Goal: Information Seeking & Learning: Learn about a topic

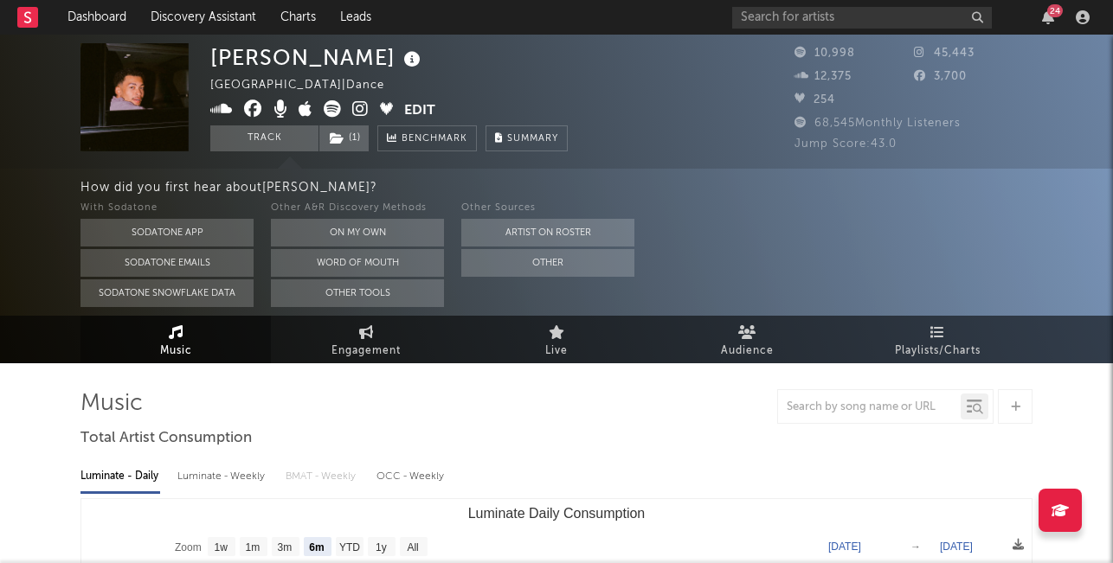
select select "6m"
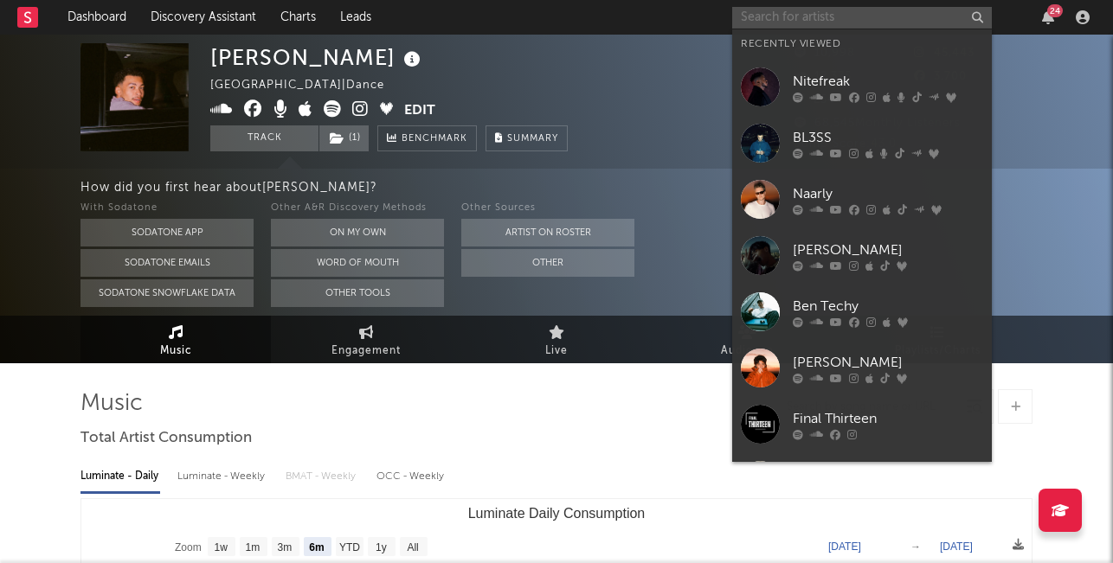
click at [898, 20] on input "text" at bounding box center [862, 18] width 260 height 22
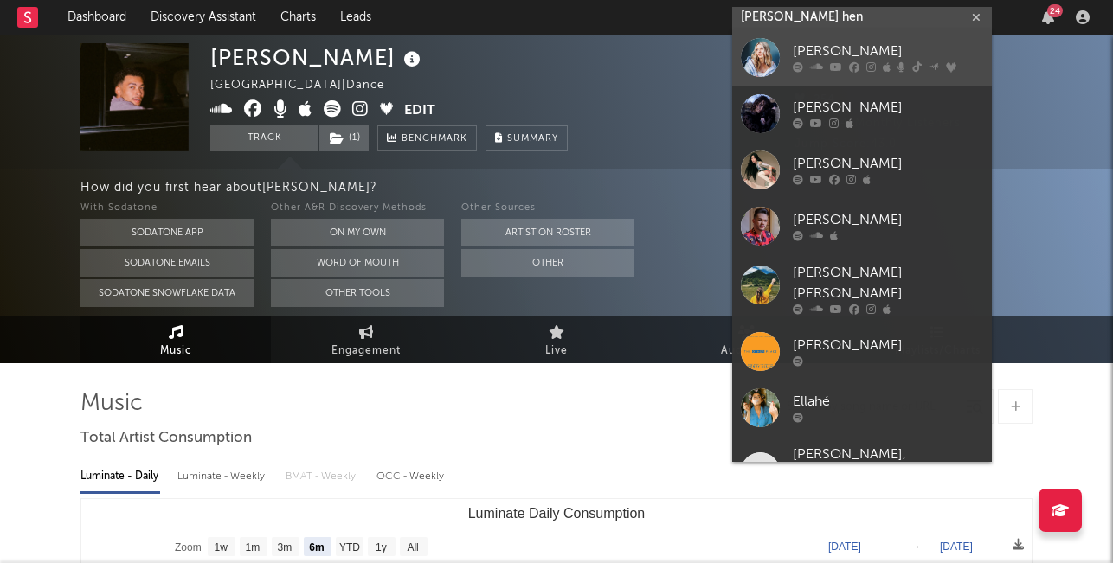
type input "[PERSON_NAME] hen"
click at [825, 59] on div "[PERSON_NAME]" at bounding box center [888, 52] width 190 height 21
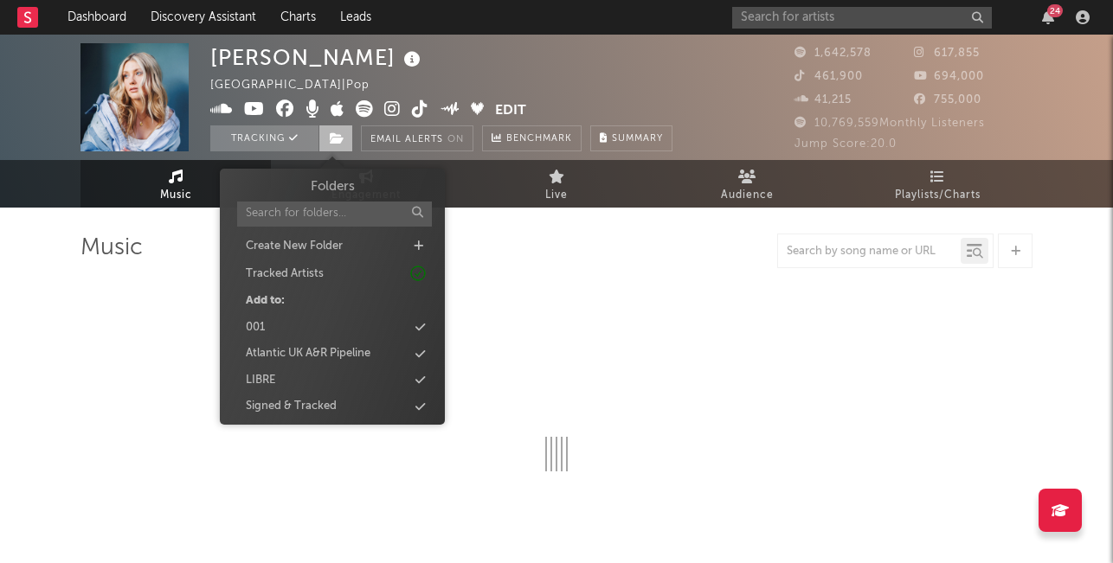
click at [339, 135] on icon at bounding box center [337, 138] width 15 height 12
select select "6m"
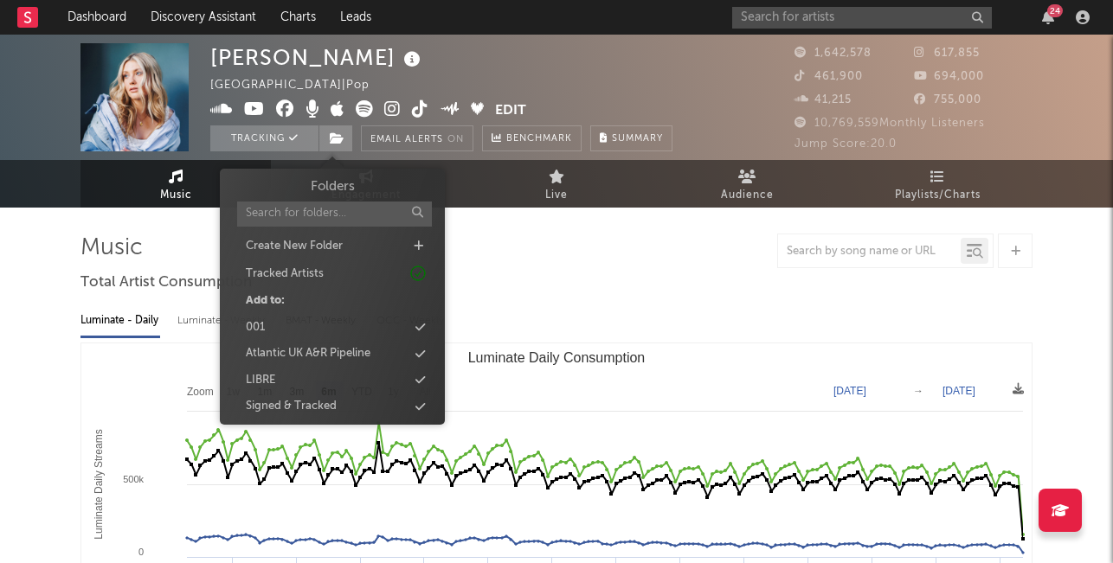
scroll to position [33, 0]
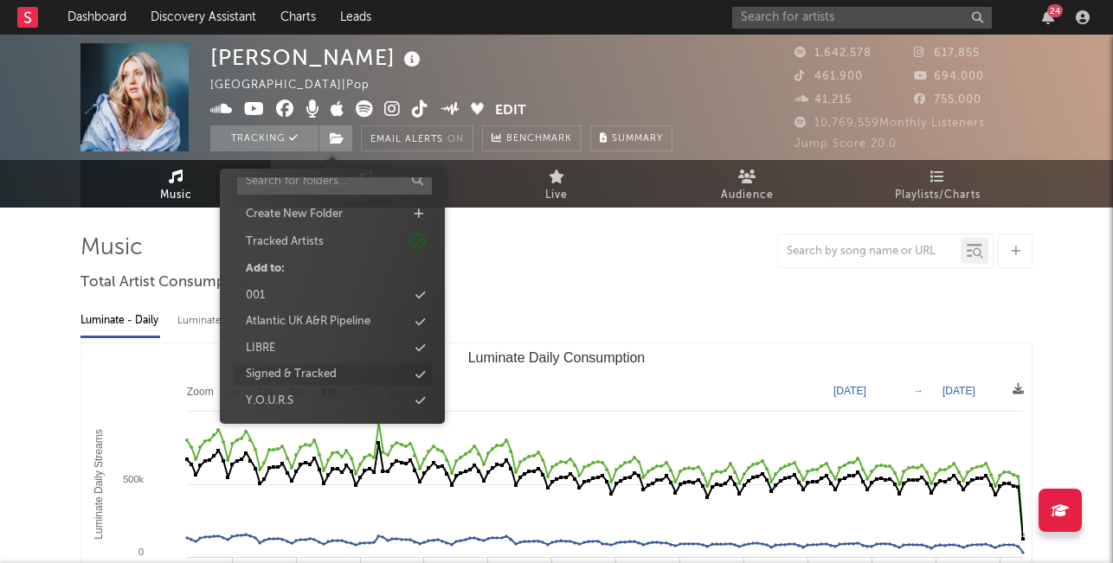
click at [324, 371] on div "Signed & Tracked" at bounding box center [291, 374] width 91 height 17
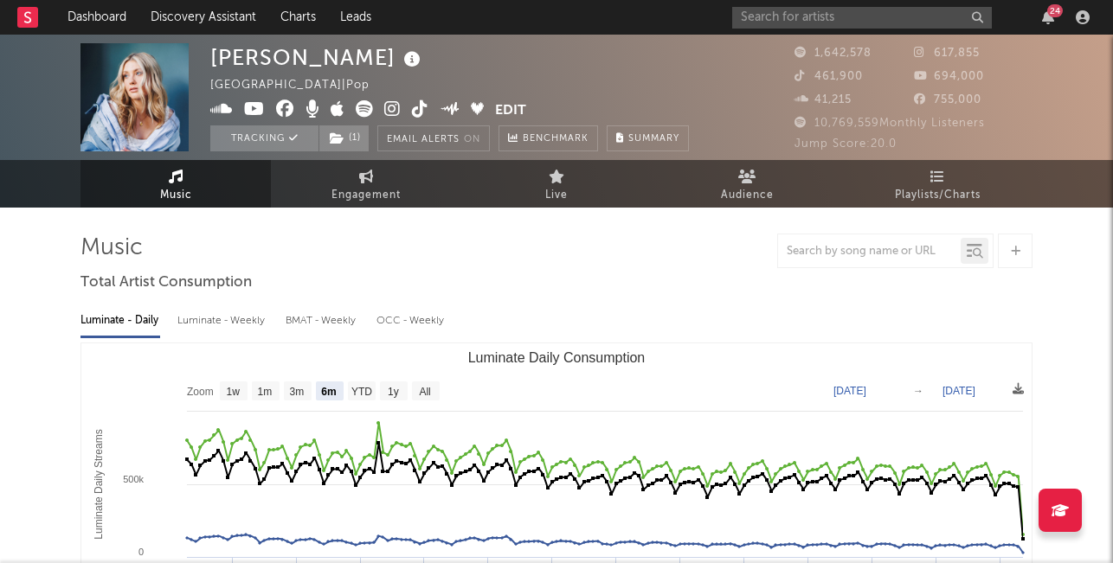
click at [98, 39] on div "[PERSON_NAME] [GEOGRAPHIC_DATA] | Pop Edit Tracking ( 1 ) Email Alerts On Bench…" at bounding box center [556, 97] width 1113 height 125
click at [95, 23] on link "Dashboard" at bounding box center [96, 17] width 83 height 35
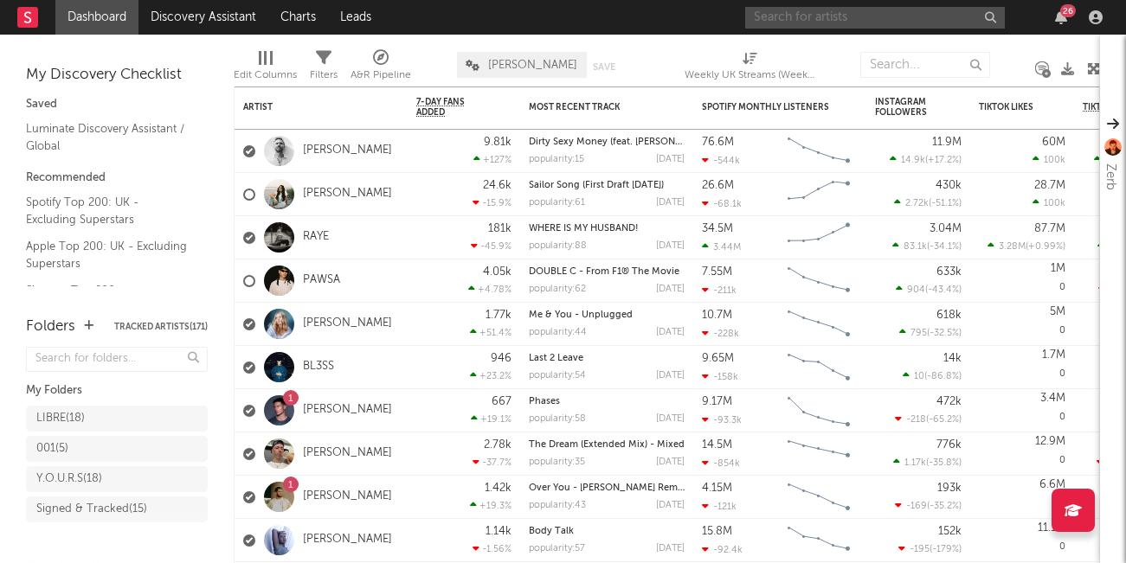
click at [806, 15] on input "text" at bounding box center [875, 18] width 260 height 22
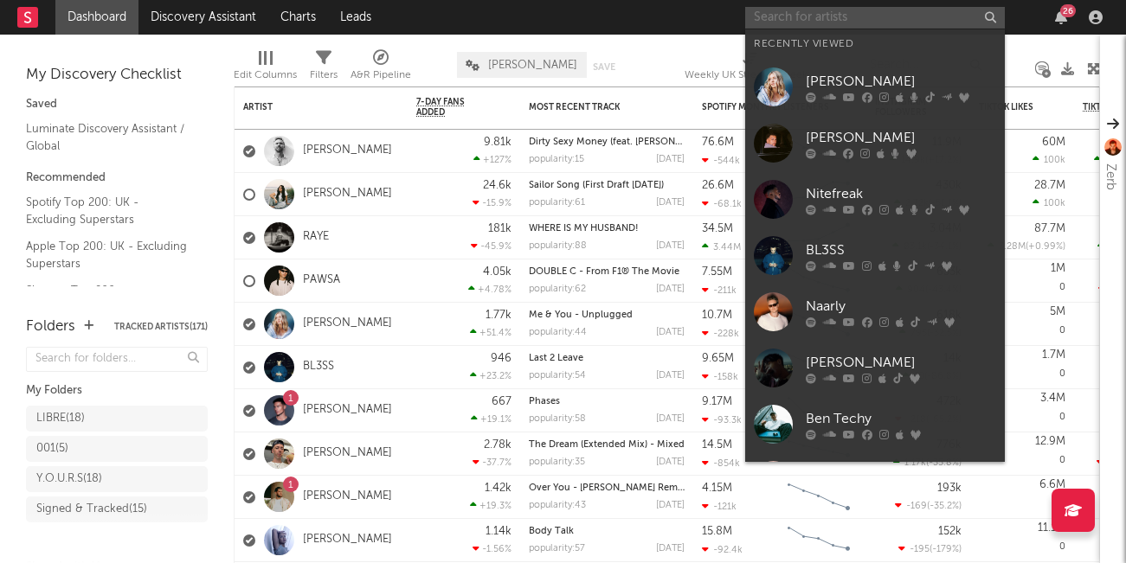
paste input "[URL][DOMAIN_NAME]"
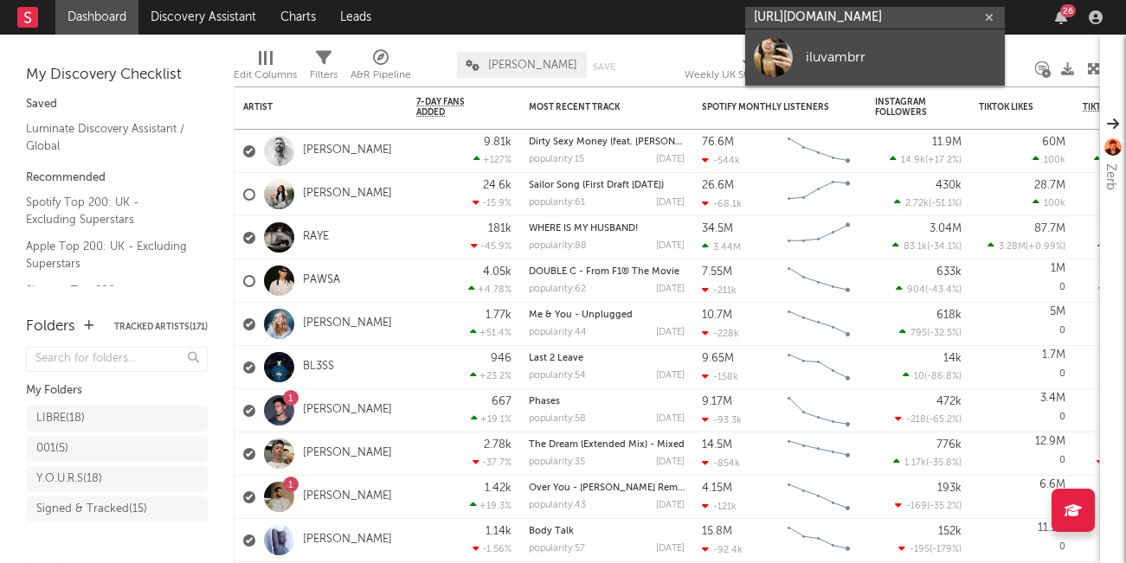
type input "[URL][DOMAIN_NAME]"
click at [839, 61] on div "iluvambrr" at bounding box center [901, 57] width 190 height 21
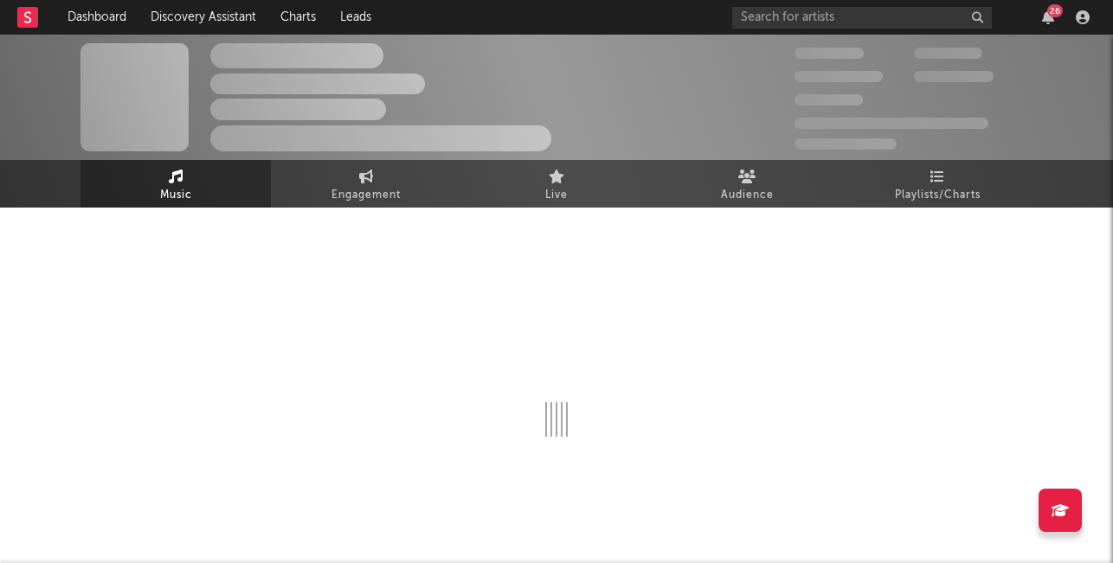
select select "1w"
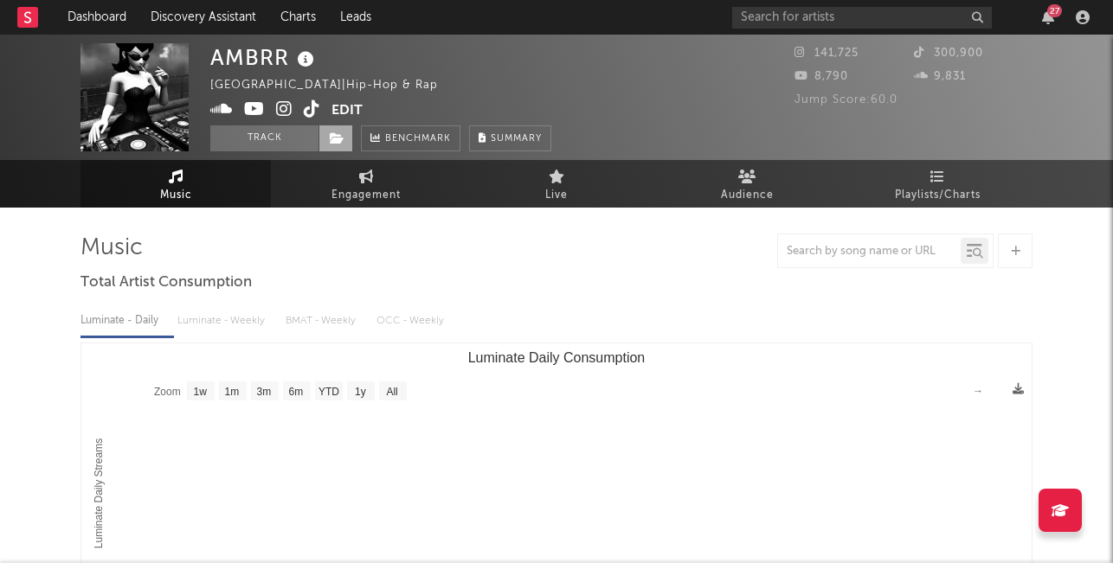
click at [331, 143] on icon at bounding box center [337, 138] width 15 height 12
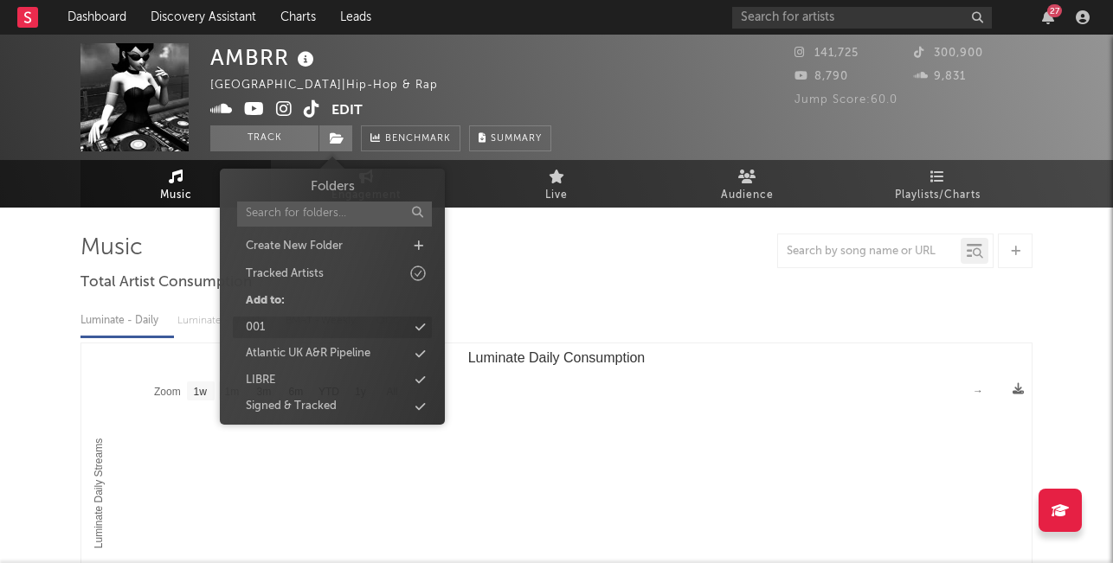
scroll to position [33, 0]
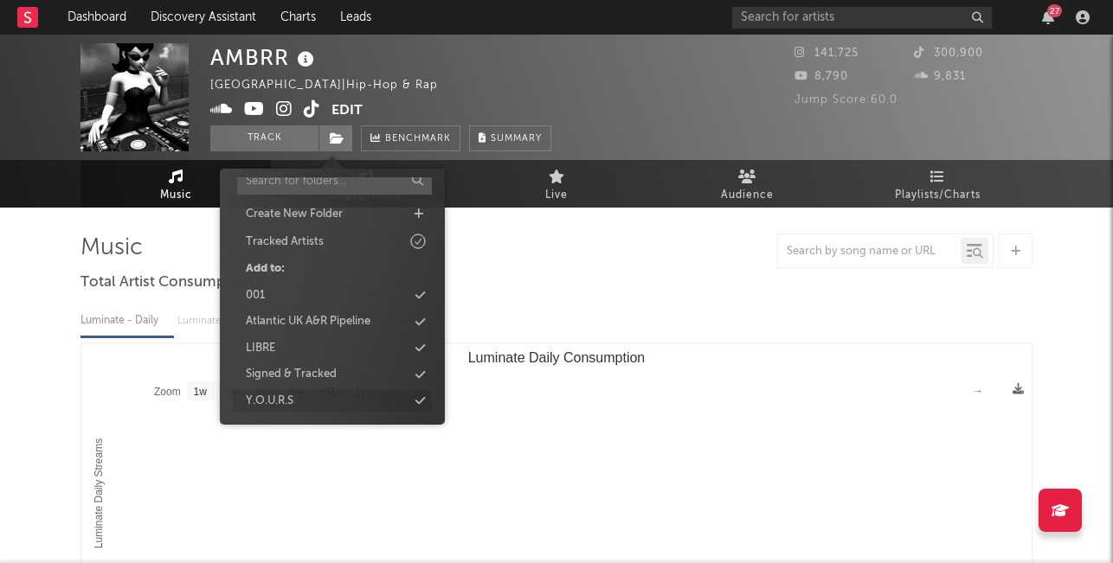
click at [299, 392] on div "Y.O.U.R.S" at bounding box center [332, 401] width 199 height 23
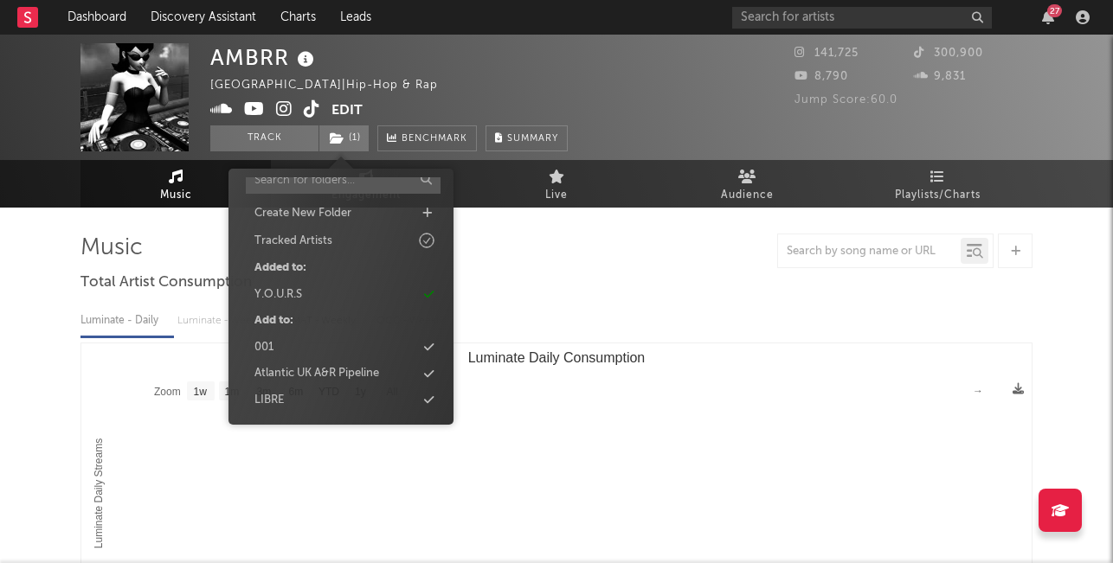
click at [545, 80] on div "AMBRR [GEOGRAPHIC_DATA] | Hip-hop & Rap Edit Track ( 1 ) Benchmark Summary" at bounding box center [388, 97] width 357 height 108
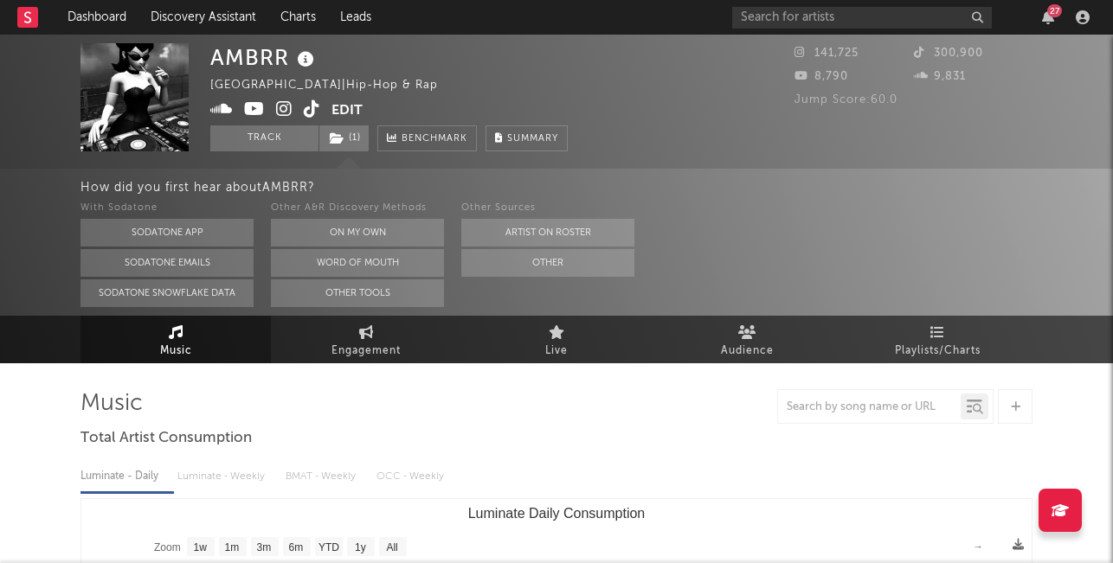
click at [306, 104] on icon at bounding box center [312, 108] width 16 height 17
click at [1037, 15] on div "27" at bounding box center [1048, 17] width 26 height 14
click at [1045, 15] on icon "button" at bounding box center [1048, 17] width 12 height 14
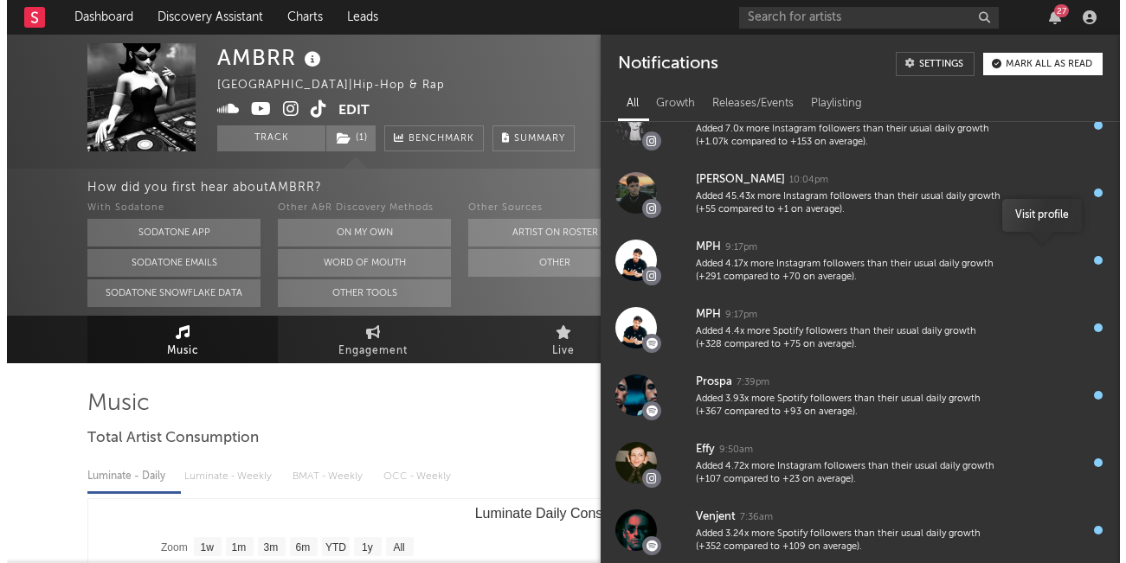
scroll to position [687, 0]
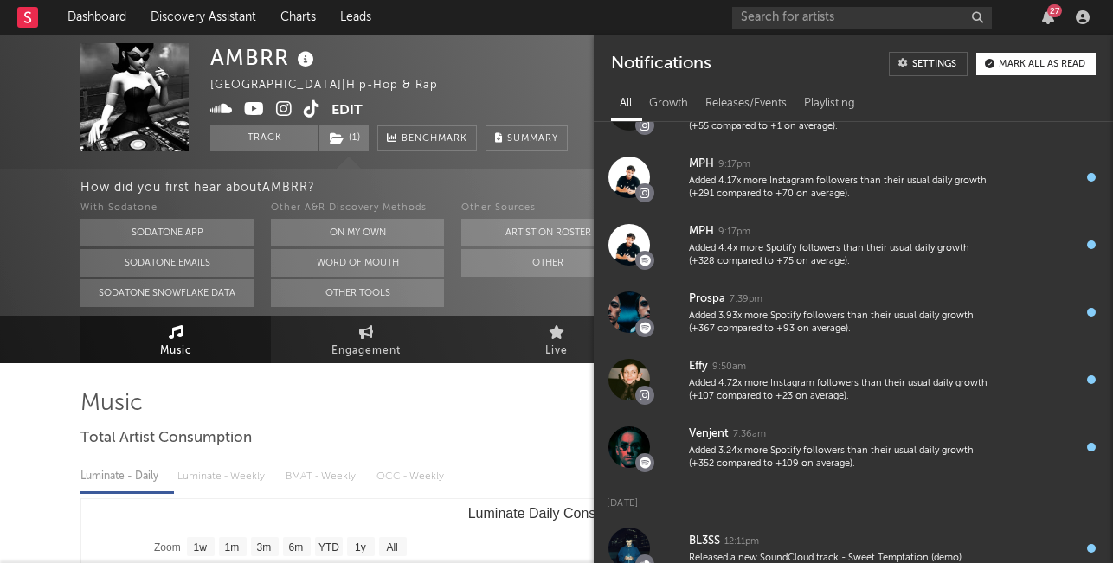
click at [421, 408] on div at bounding box center [556, 406] width 952 height 35
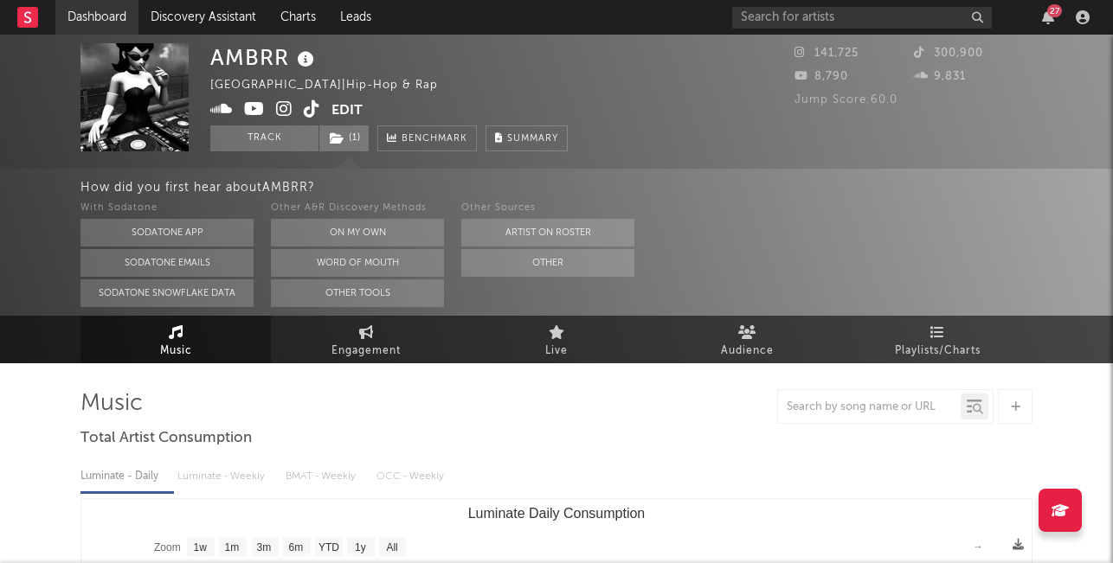
click at [80, 19] on link "Dashboard" at bounding box center [96, 17] width 83 height 35
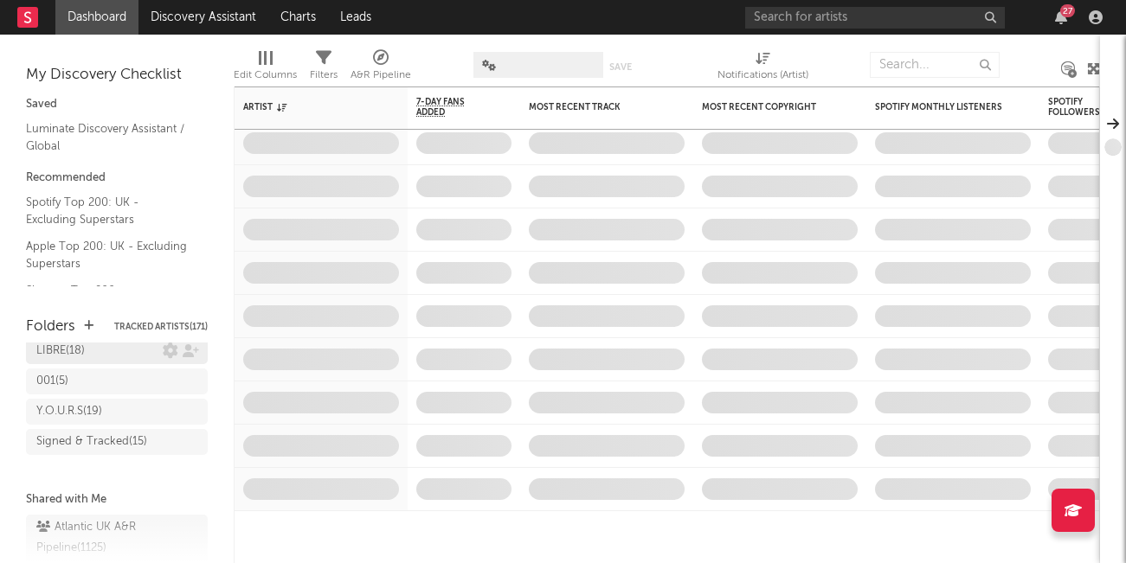
scroll to position [75, 0]
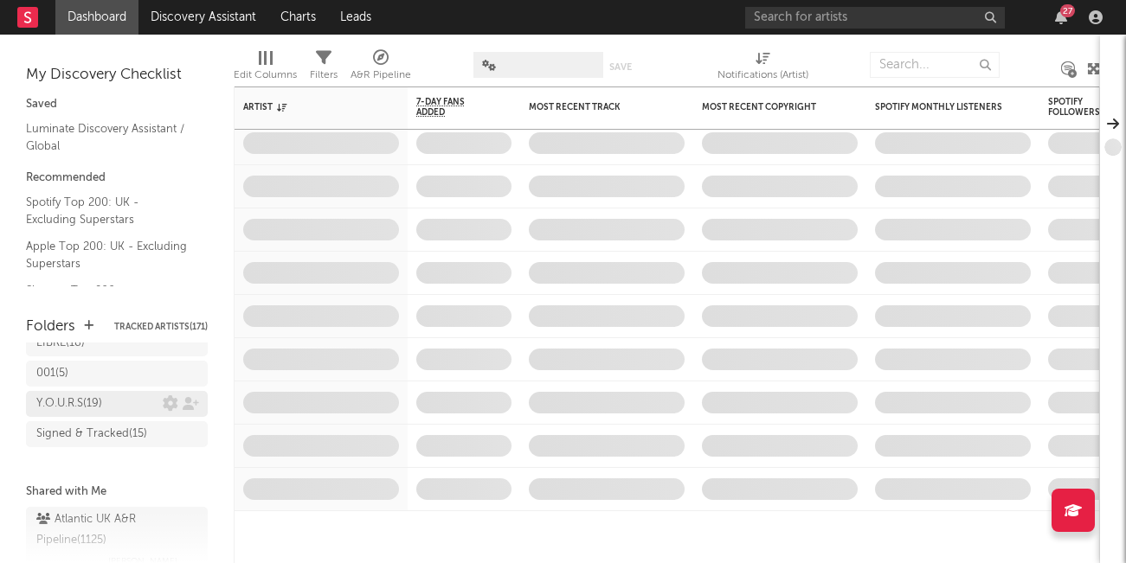
click at [93, 401] on div "Y.O.U.R.S ( 19 )" at bounding box center [69, 404] width 66 height 21
